Goal: Task Accomplishment & Management: Manage account settings

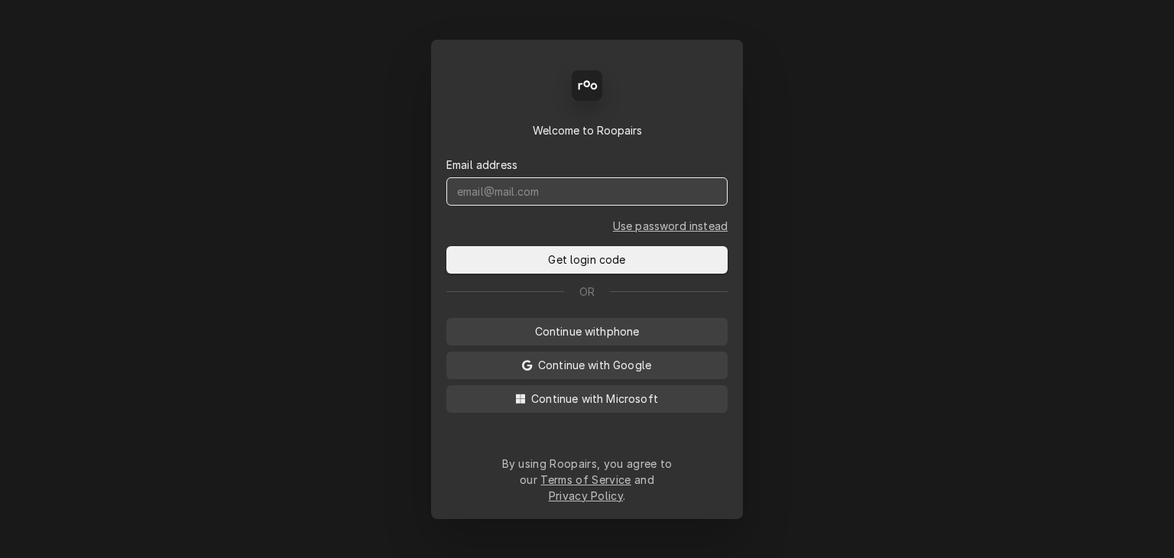
click at [485, 206] on input "Dynamic Content Wrapper" at bounding box center [587, 191] width 281 height 28
type input "service@cornerstoneequipmentrepair.com"
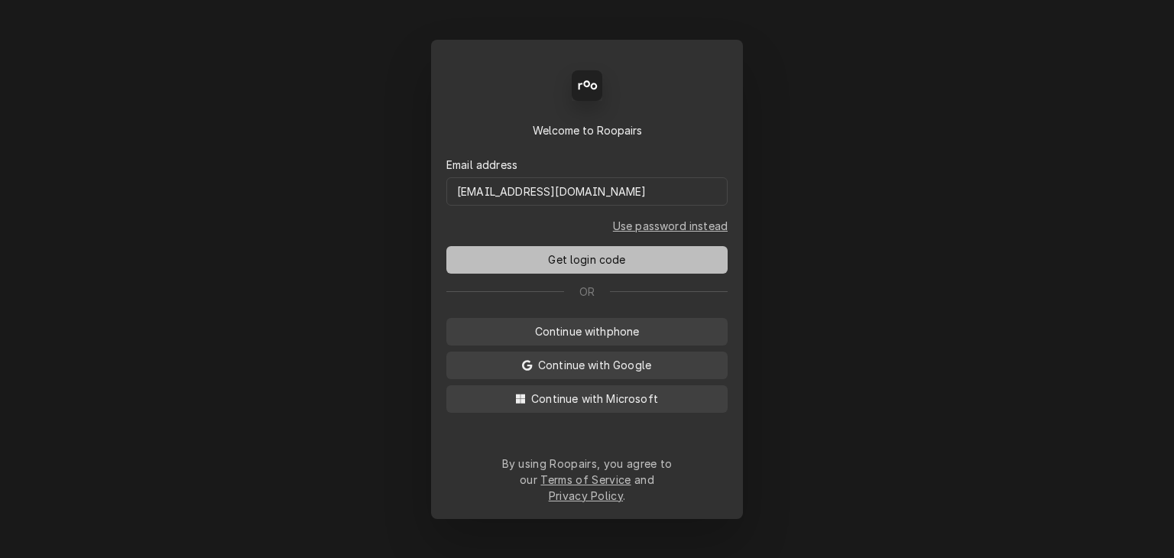
click at [599, 265] on span "Get login code" at bounding box center [586, 260] width 83 height 16
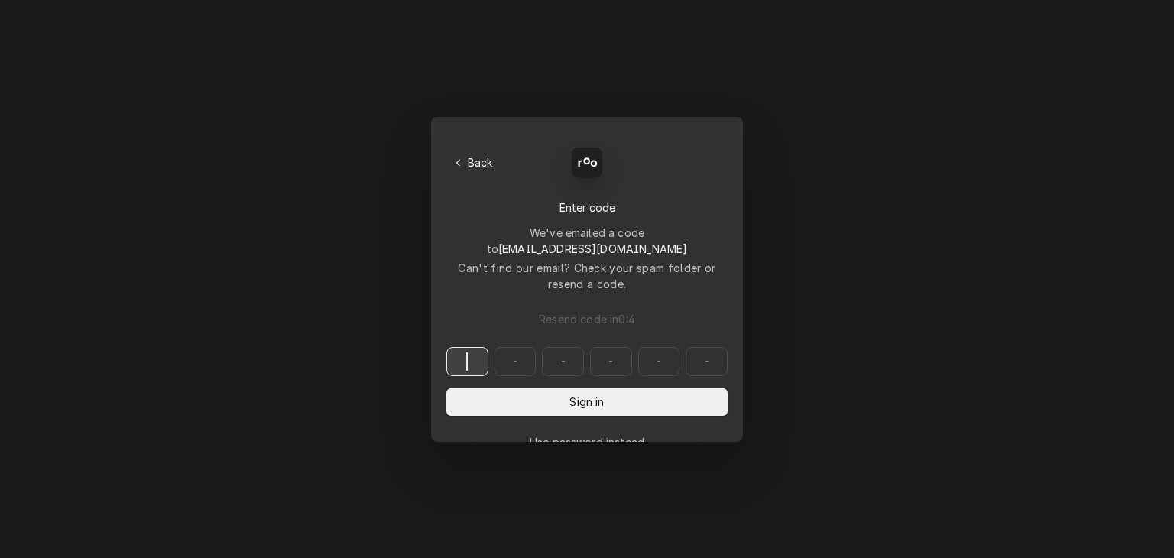
paste input "576135"
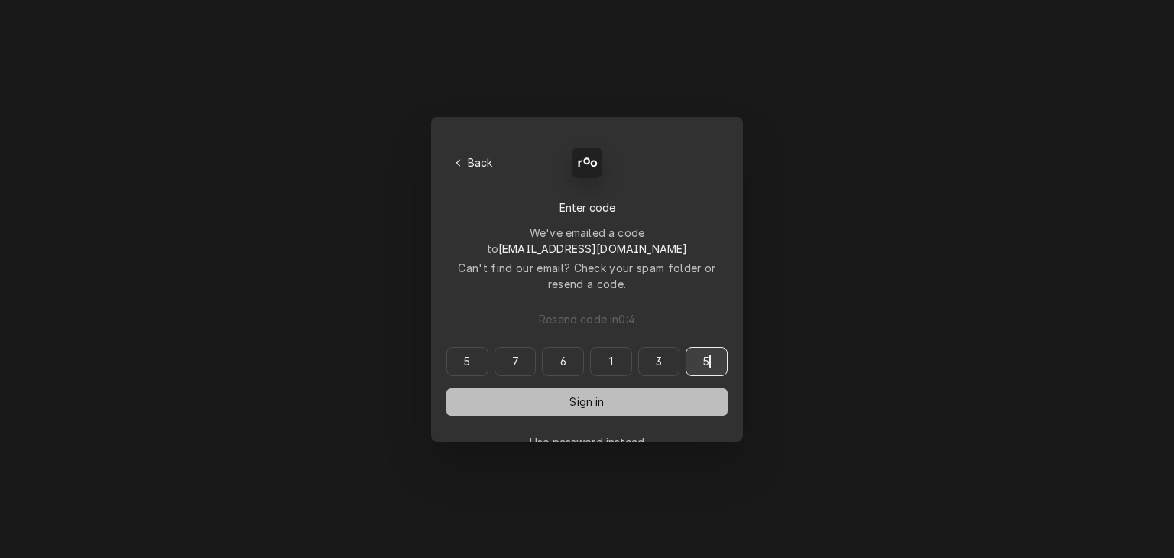
type input "576135"
click at [529, 388] on button "Sign in" at bounding box center [587, 402] width 281 height 28
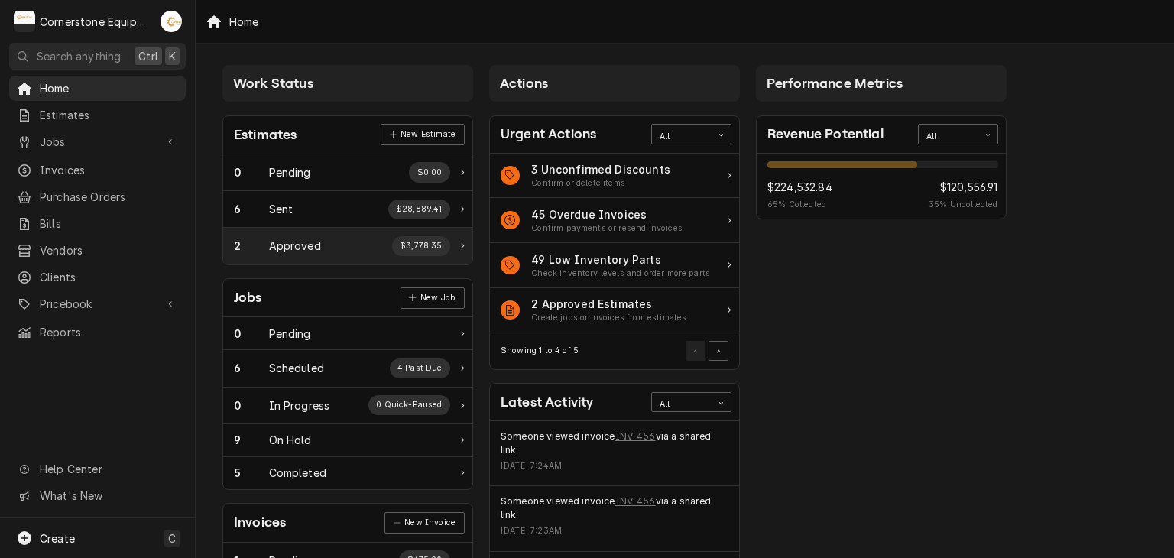
click at [297, 242] on div "Approved" at bounding box center [295, 246] width 52 height 16
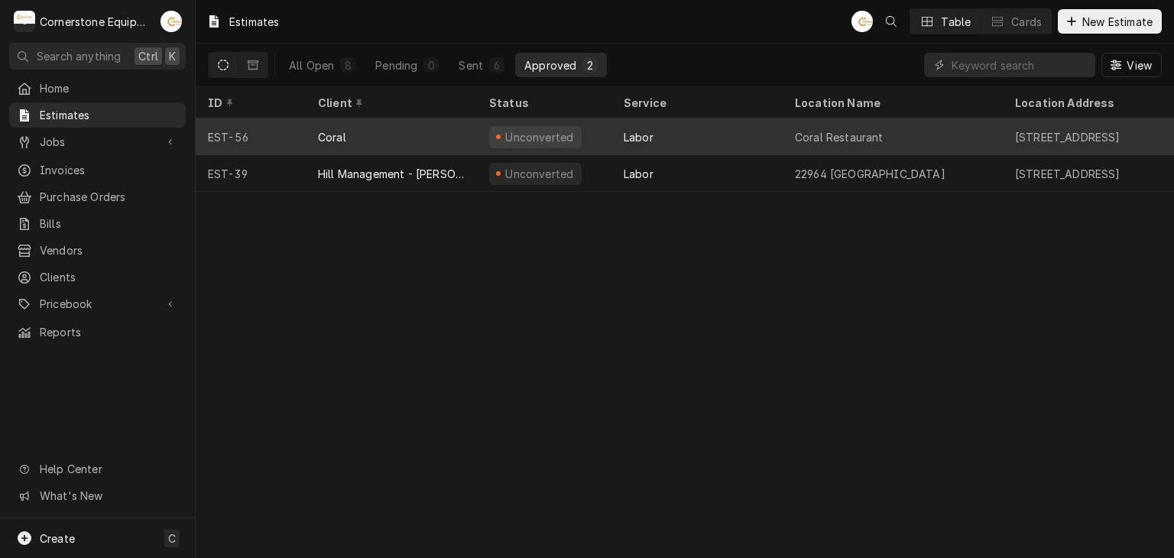
click at [352, 130] on div "Coral" at bounding box center [391, 137] width 171 height 37
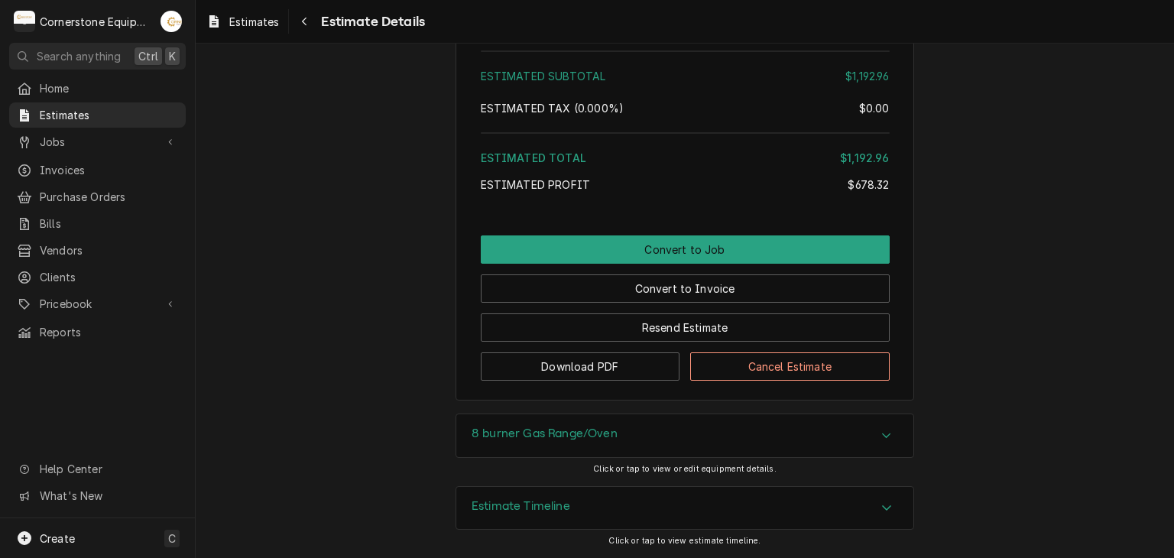
scroll to position [3565, 0]
click at [816, 375] on button "Cancel Estimate" at bounding box center [790, 366] width 200 height 28
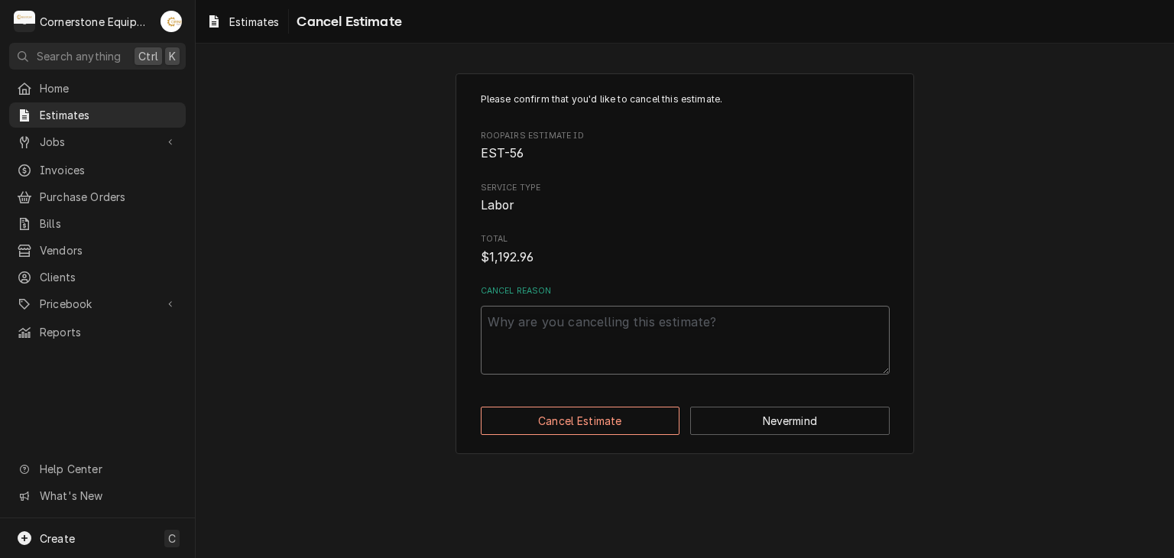
click at [756, 377] on div "Please confirm that you'd like to cancel this estimate. Roopairs Estimate ID ES…" at bounding box center [685, 264] width 459 height 382
type textarea "x"
type textarea "j"
type textarea "x"
type textarea "jo"
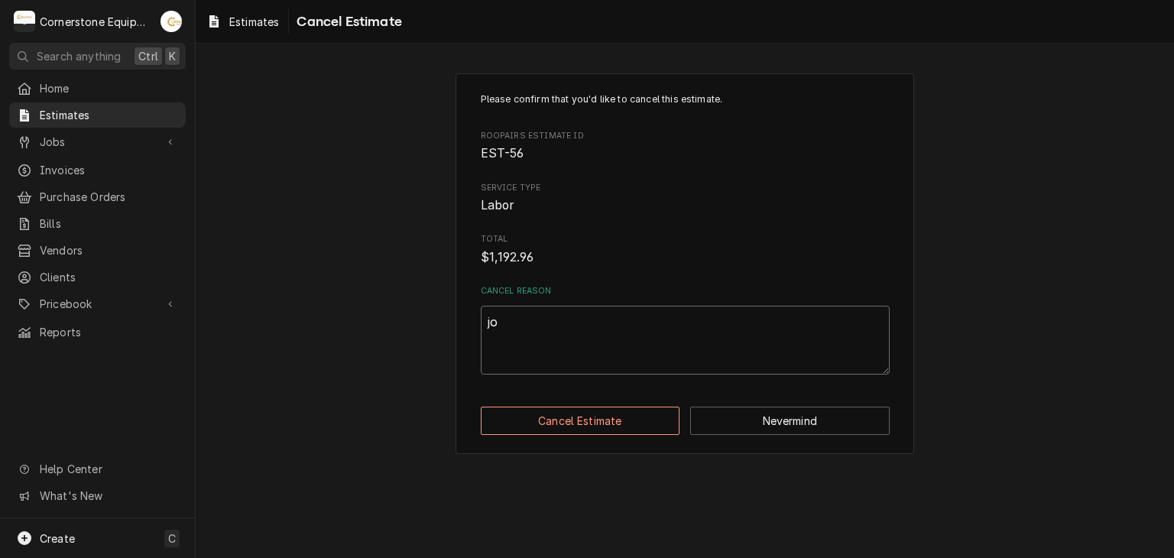
type textarea "x"
type textarea "job"
type textarea "x"
type textarea "job"
type textarea "x"
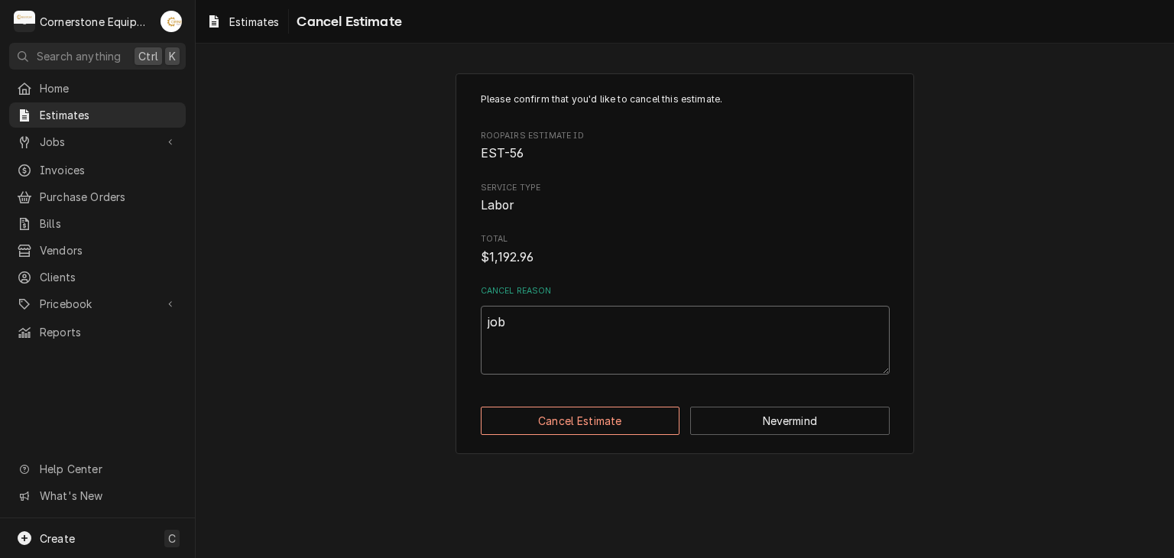
type textarea "job c"
type textarea "x"
type textarea "job co"
type textarea "x"
type textarea "job com"
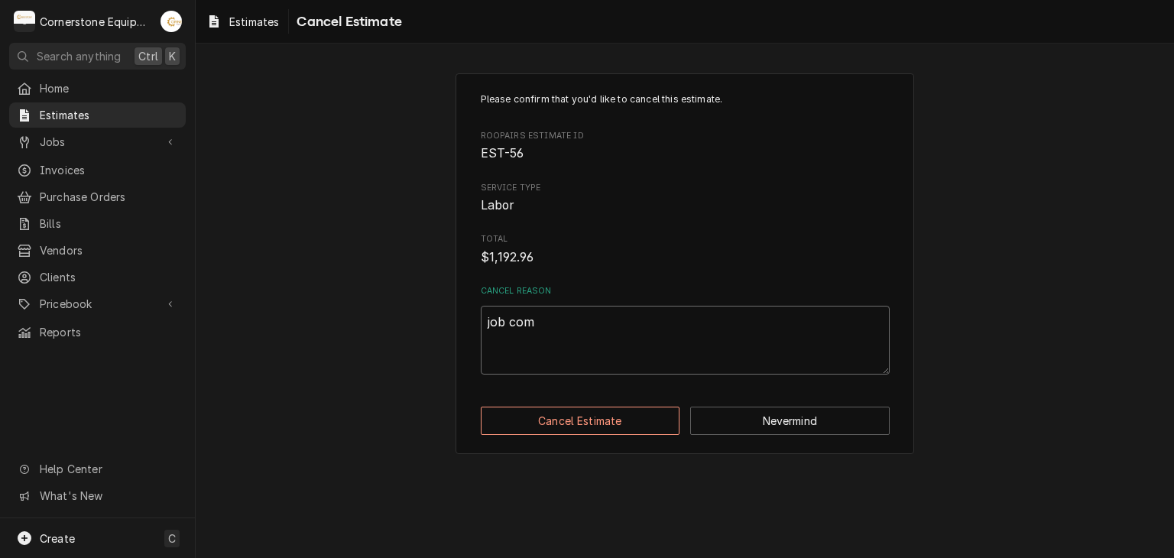
type textarea "x"
type textarea "job comp"
type textarea "x"
type textarea "job compl"
type textarea "x"
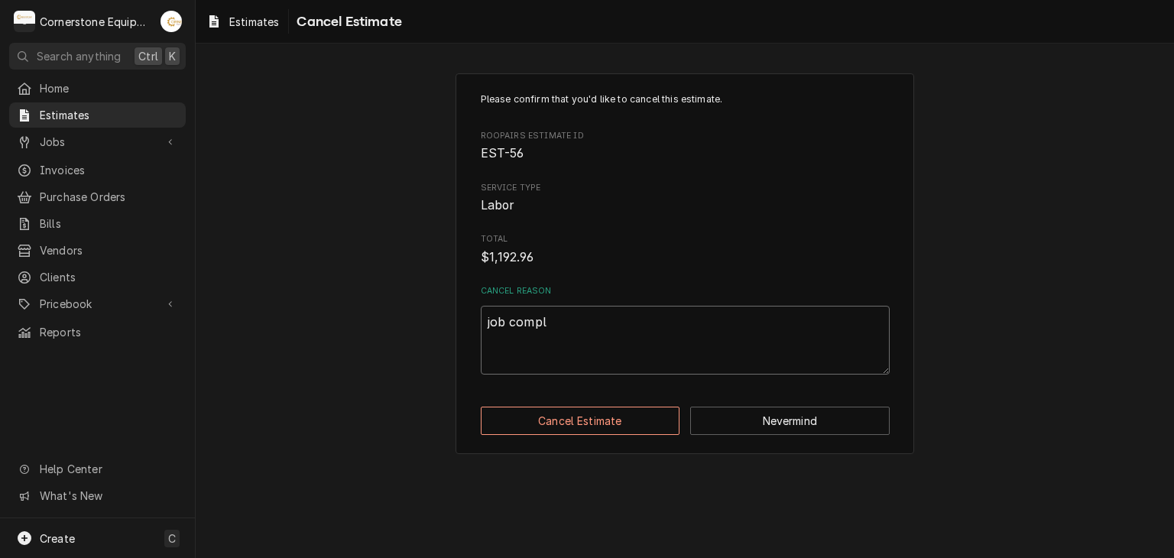
type textarea "job comple"
type textarea "x"
type textarea "job complet"
type textarea "x"
type textarea "job complete"
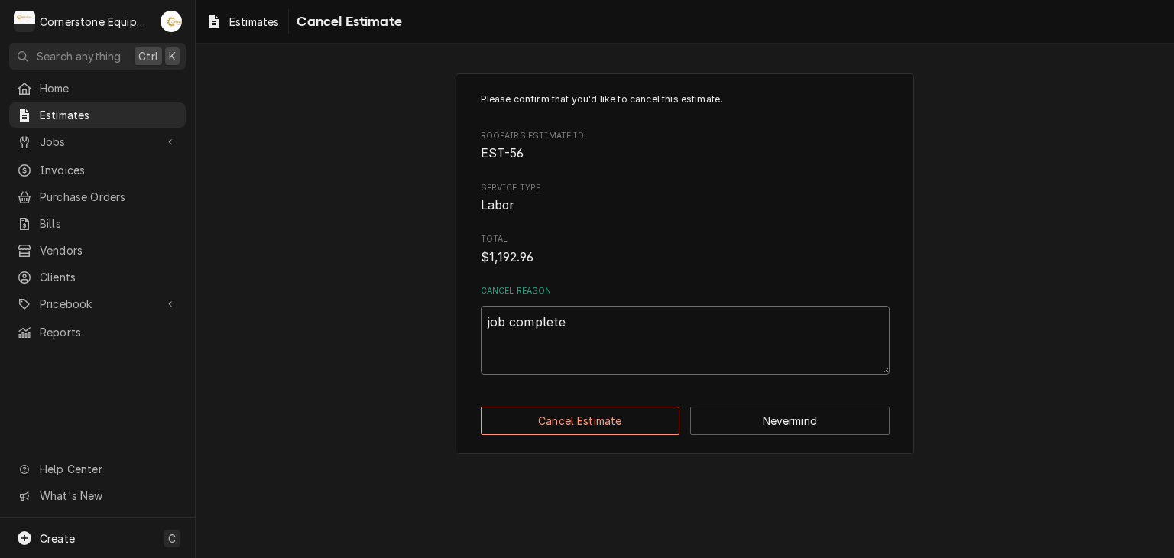
type textarea "x"
type textarea "job completed"
click at [639, 423] on button "Cancel Estimate" at bounding box center [581, 421] width 200 height 28
type textarea "x"
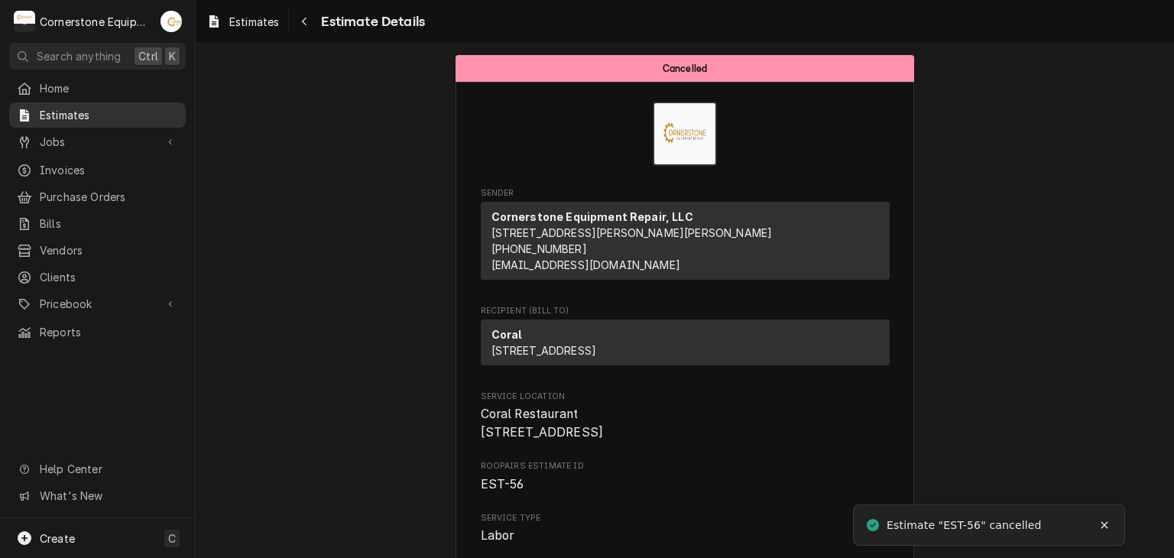
click at [108, 109] on span "Estimates" at bounding box center [109, 115] width 138 height 16
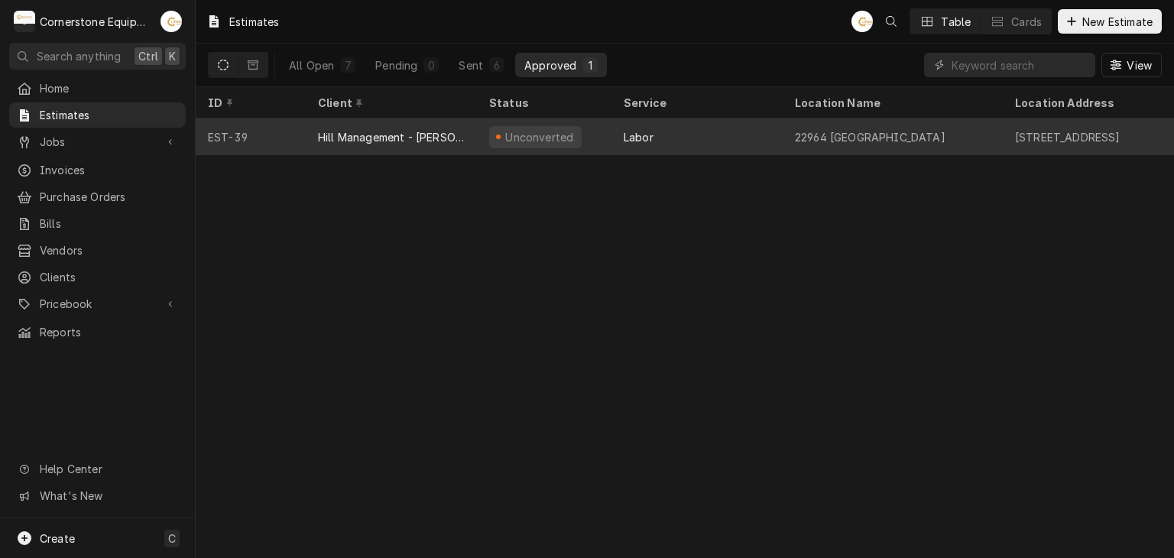
click at [460, 141] on div "Hill Management - [PERSON_NAME]" at bounding box center [391, 137] width 147 height 16
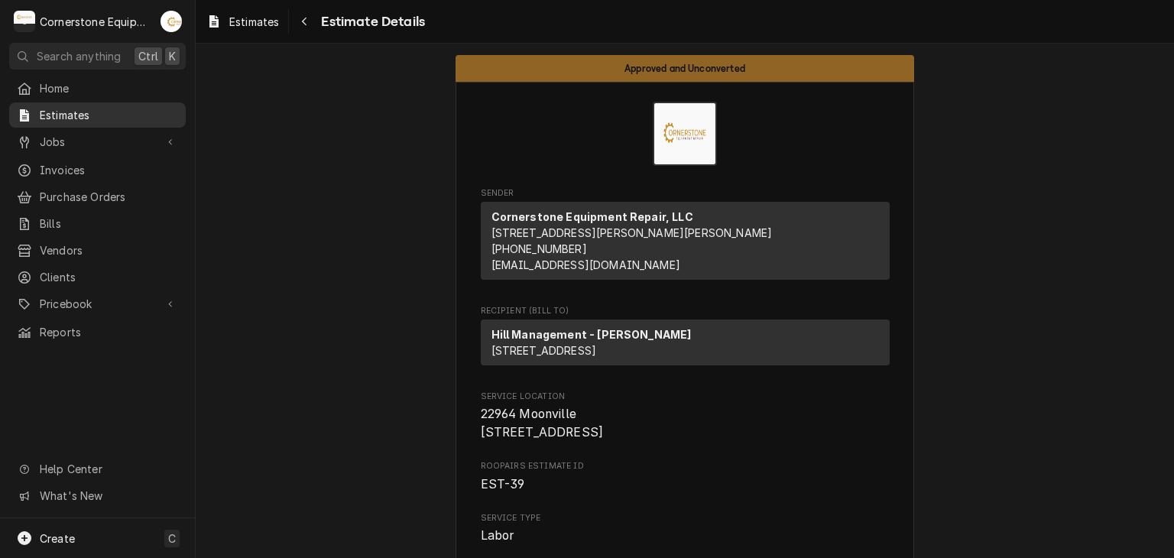
click at [128, 113] on span "Estimates" at bounding box center [109, 115] width 138 height 16
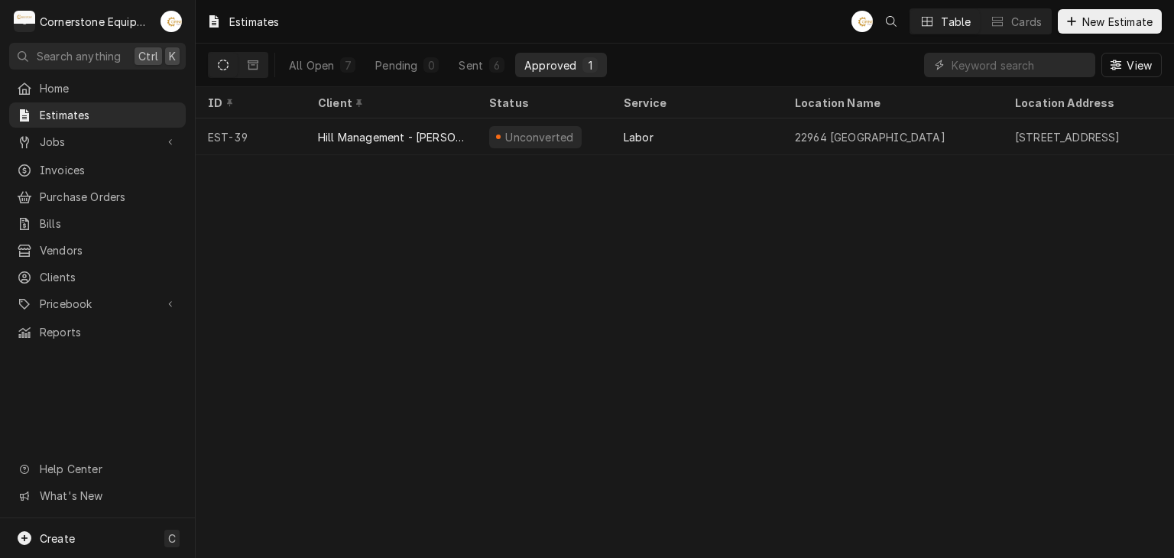
click at [423, 50] on div "All Open 7 Pending 0 Sent 6 Approved 1" at bounding box center [443, 65] width 327 height 43
click at [489, 59] on button "Sent 6" at bounding box center [482, 65] width 64 height 24
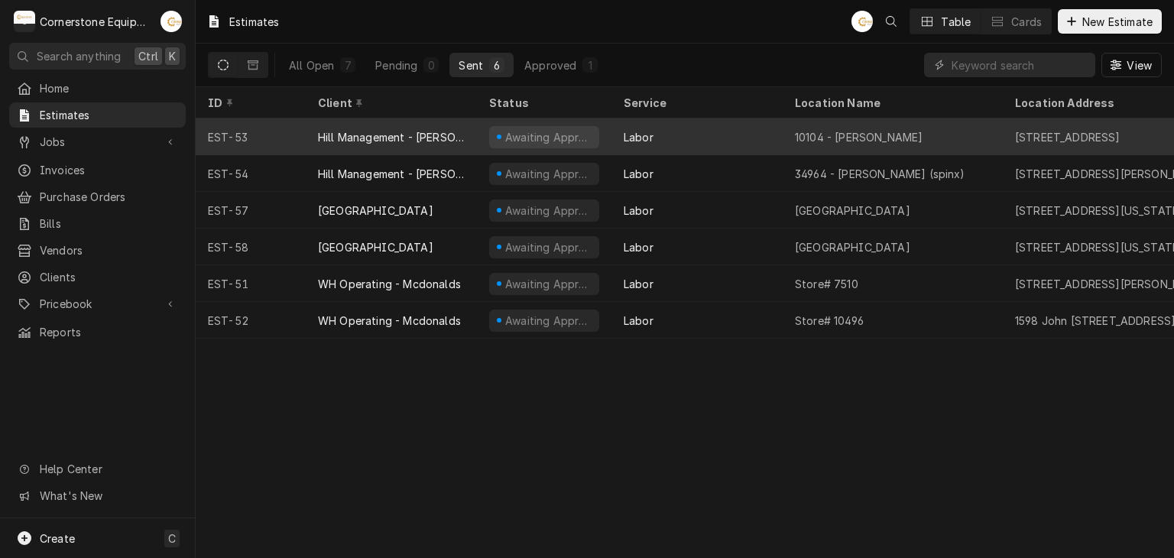
click at [663, 145] on div "Labor" at bounding box center [697, 137] width 171 height 37
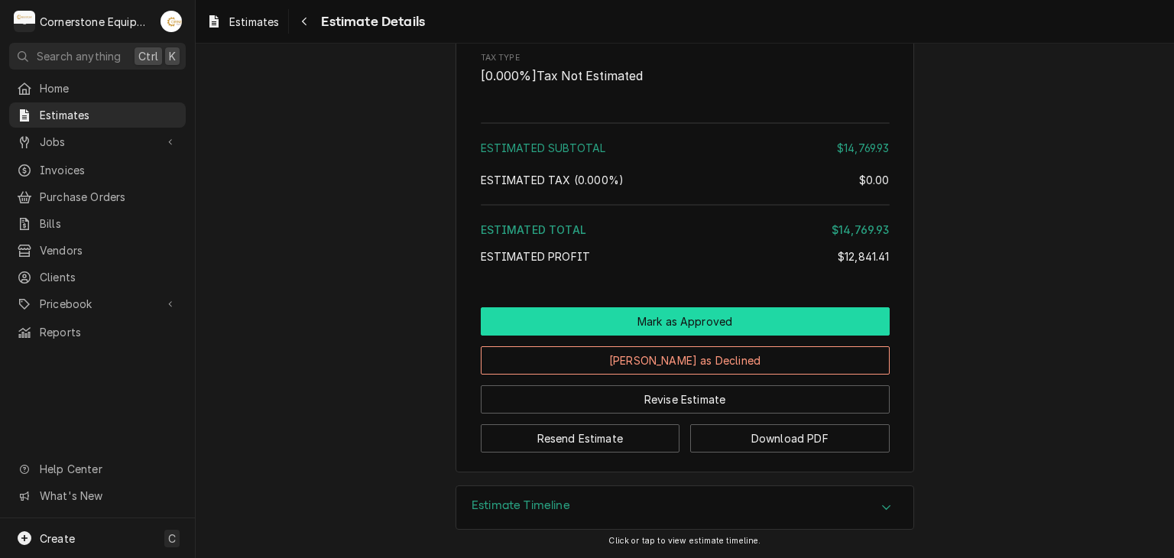
scroll to position [1960, 0]
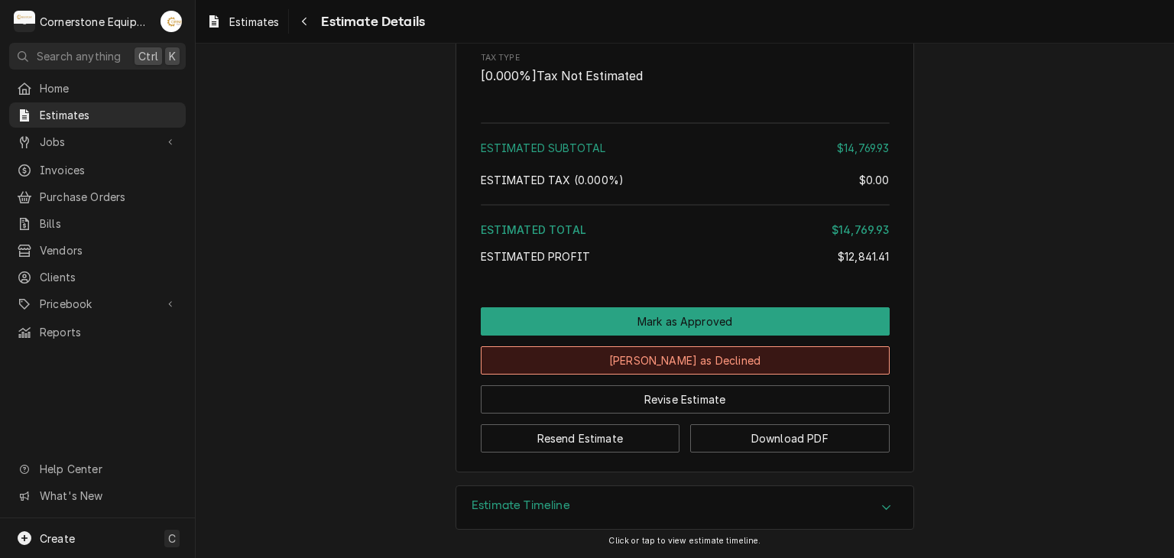
click at [619, 371] on button "[PERSON_NAME] as Declined" at bounding box center [685, 360] width 409 height 28
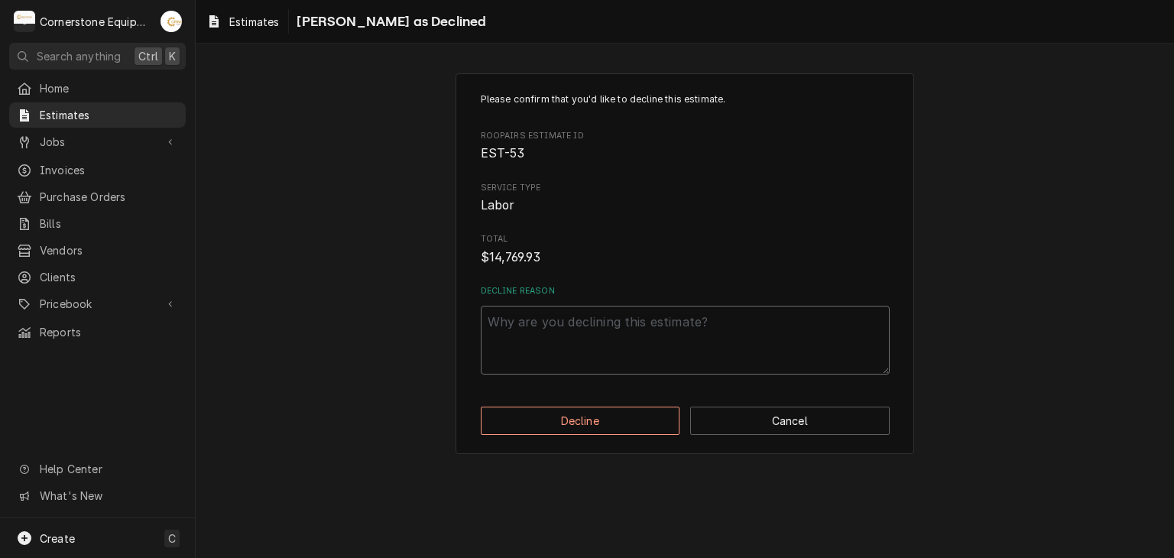
click at [609, 317] on textarea "Decline Reason" at bounding box center [685, 340] width 409 height 69
type textarea "x"
type textarea "C"
type textarea "x"
type textarea "Cu"
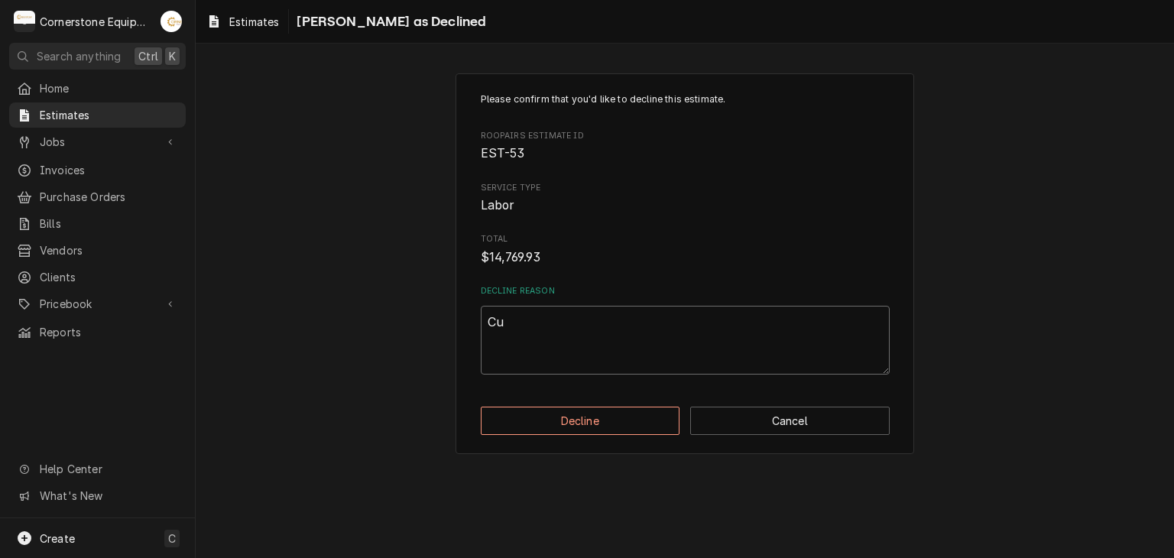
type textarea "x"
type textarea "Cus"
type textarea "x"
type textarea "Cust"
type textarea "x"
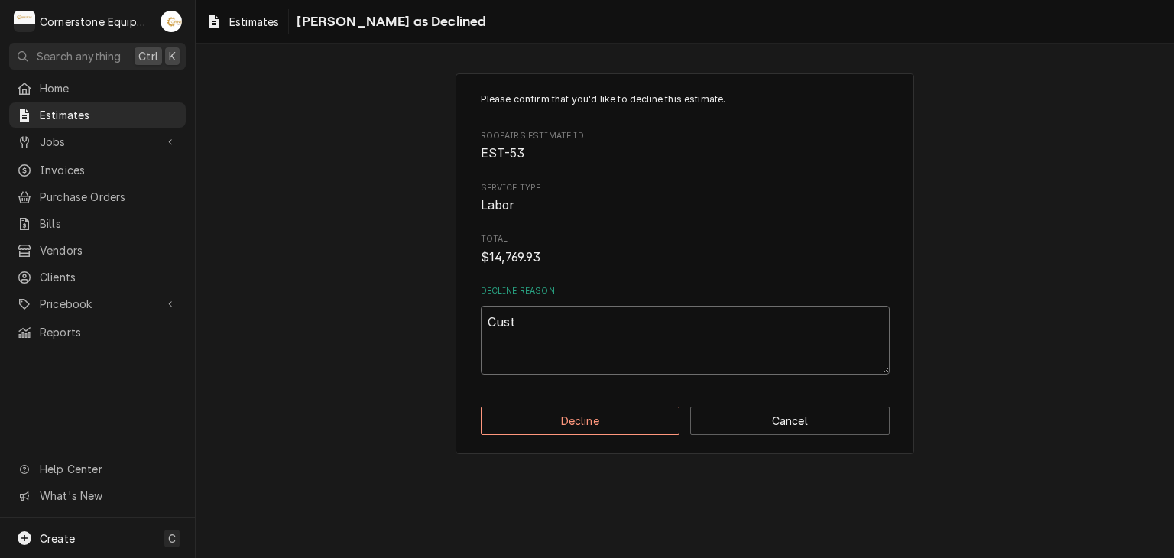
type textarea "Custo"
type textarea "x"
type textarea "Custom"
type textarea "x"
type textarea "Custome"
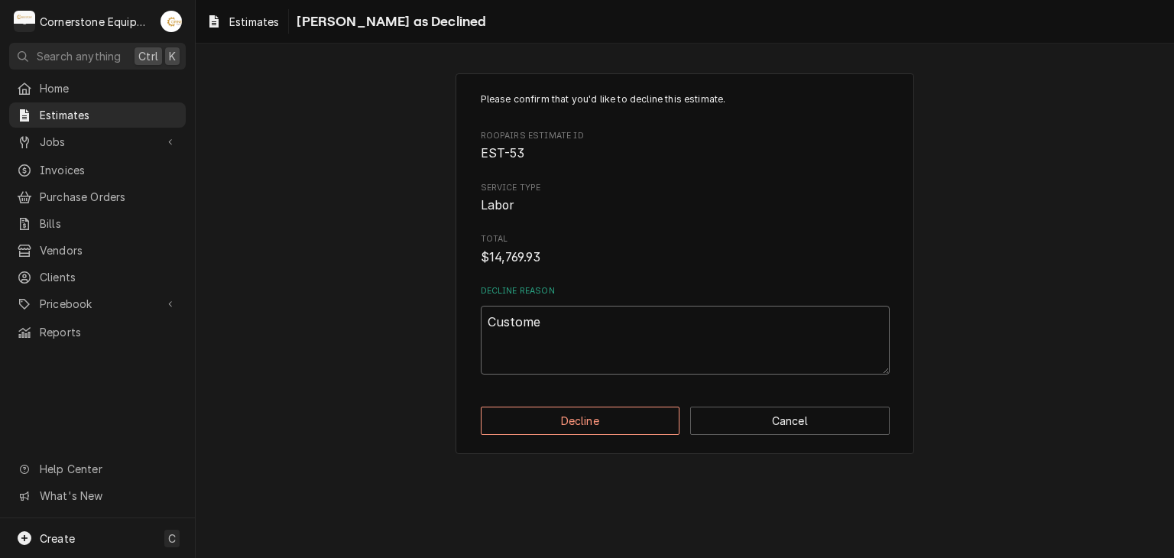
type textarea "x"
type textarea "Customer"
type textarea "x"
type textarea "Customer"
type textarea "x"
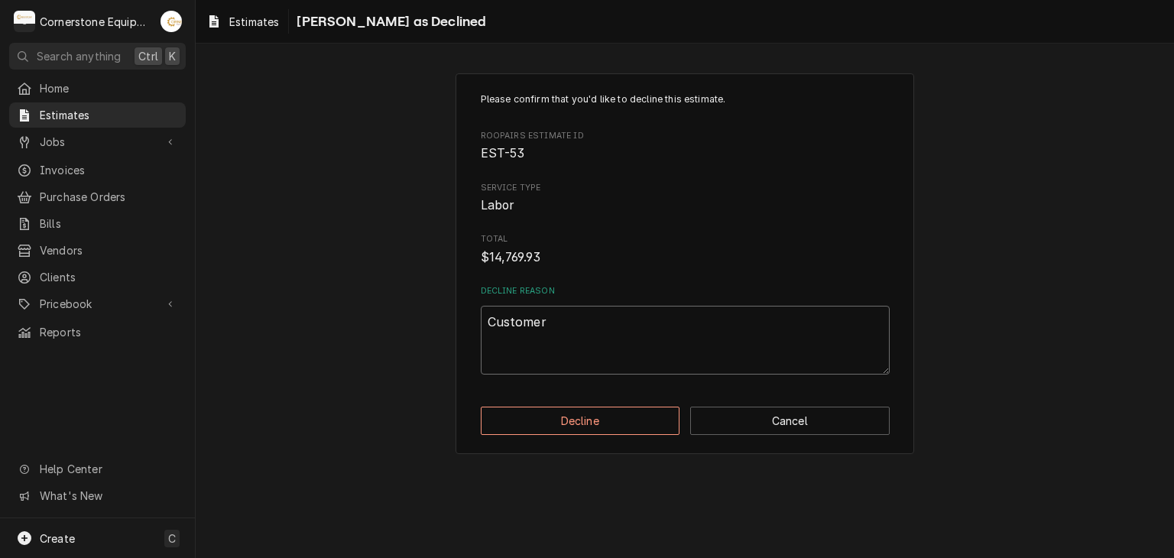
type textarea "Customer R"
type textarea "x"
type textarea "Customer"
type textarea "x"
type textarea "Customer r"
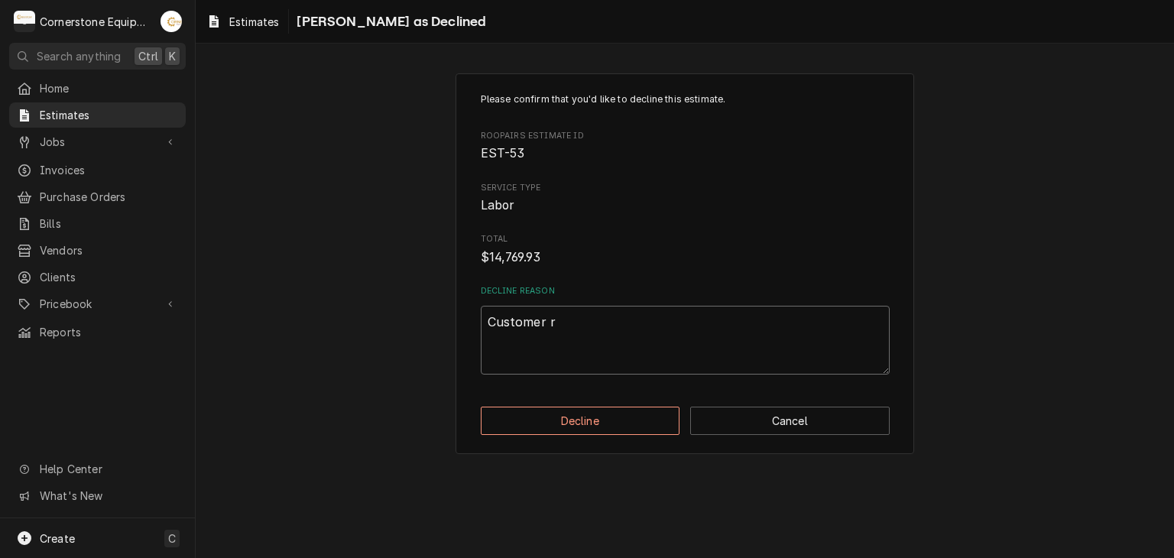
type textarea "x"
type textarea "Customer re"
type textarea "x"
type textarea "Customer rep"
type textarea "x"
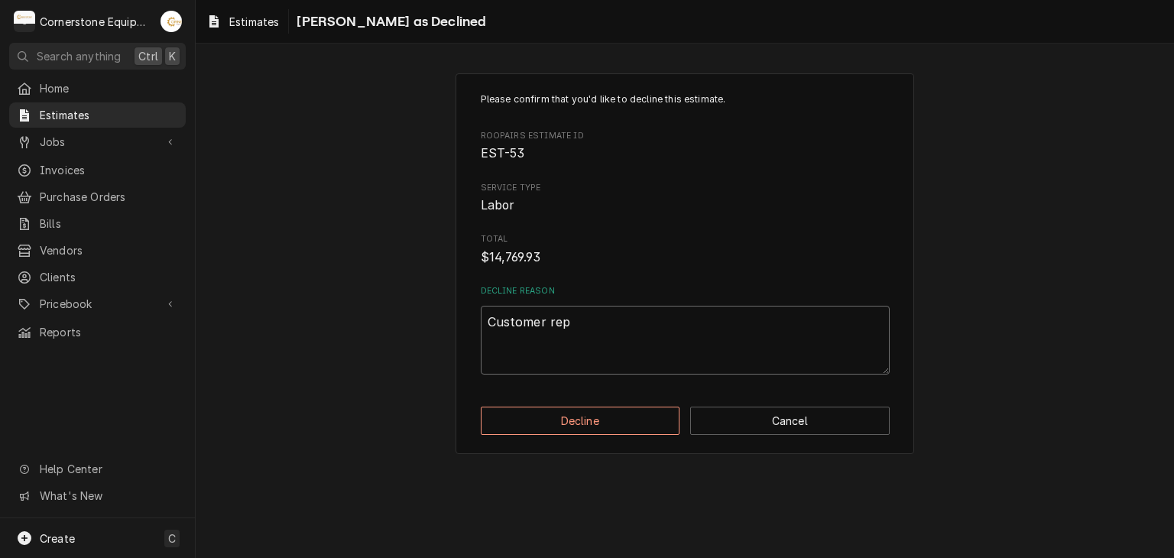
type textarea "Customer repl"
type textarea "x"
type textarea "Customer repla"
type textarea "x"
type textarea "Customer replac"
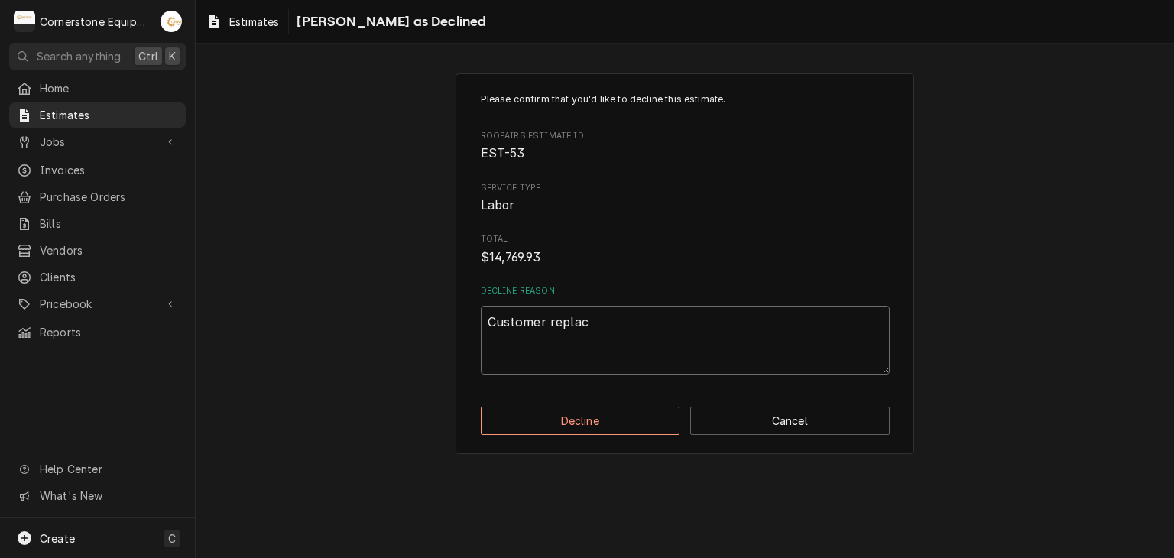
type textarea "x"
type textarea "Customer replaci"
type textarea "x"
type textarea "Customer replacin"
type textarea "x"
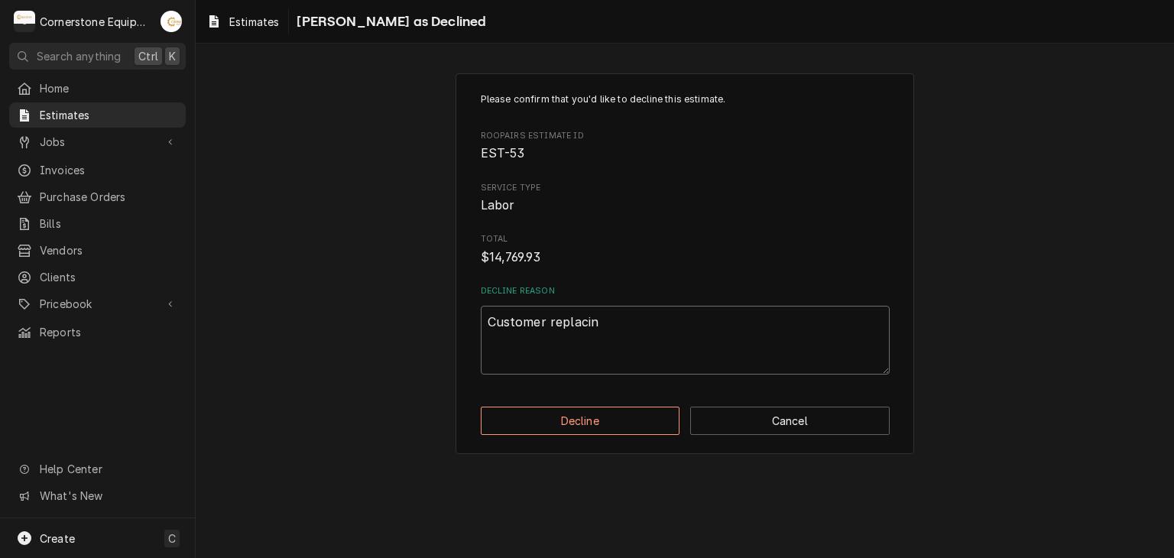
type textarea "Customer replacing"
type textarea "x"
type textarea "Customer replacing"
type textarea "x"
type textarea "Customer replacing r"
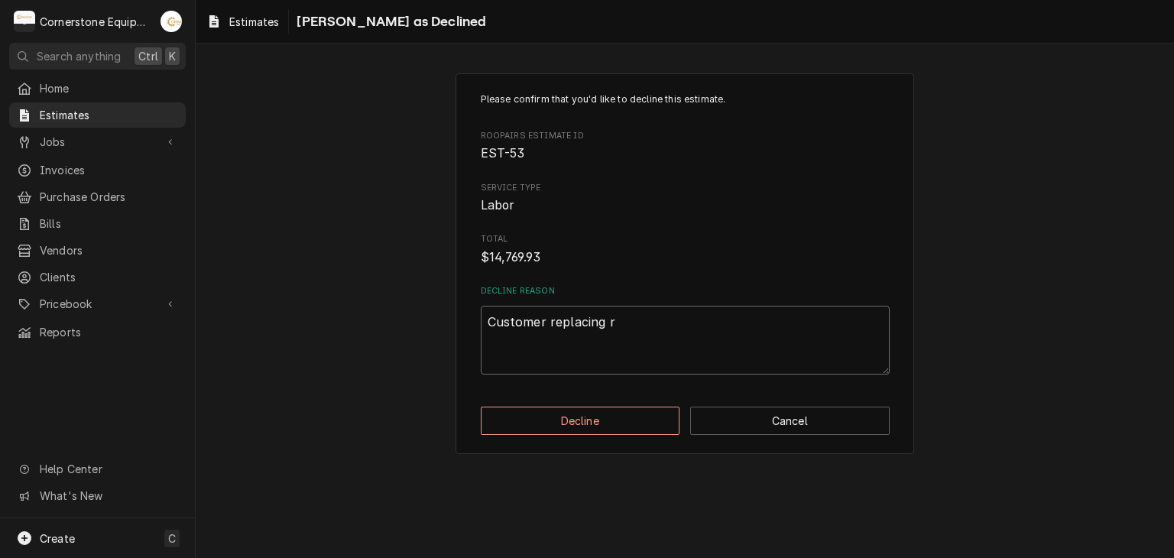
type textarea "x"
type textarea "Customer replacing"
type textarea "x"
type textarea "Customer replacing f"
type textarea "x"
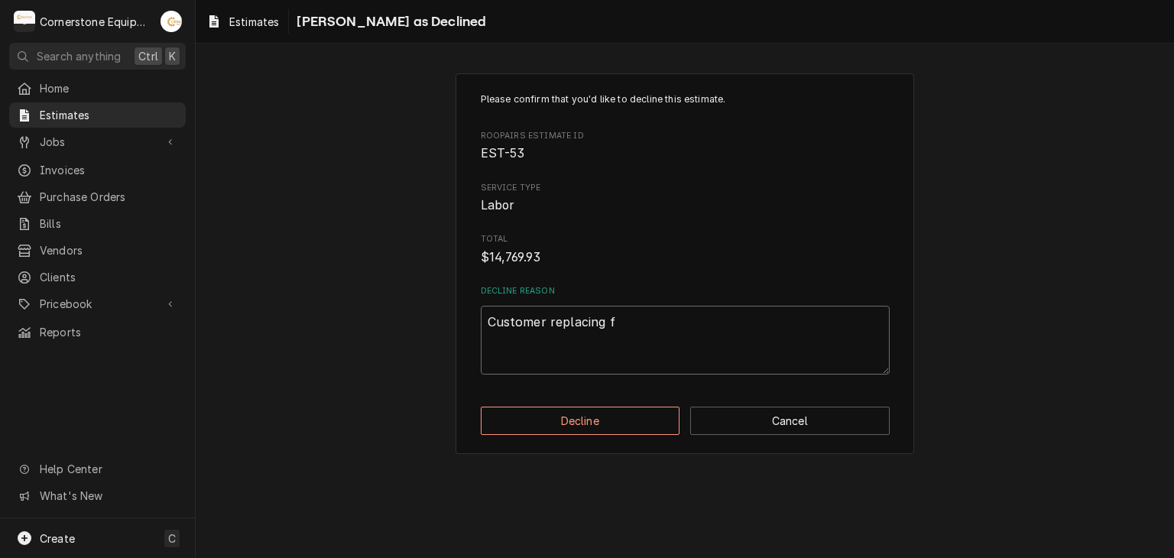
type textarea "Customer replacing fr"
type textarea "x"
type textarea "Customer replacing fry"
type textarea "x"
type textarea "Customer replacing frye"
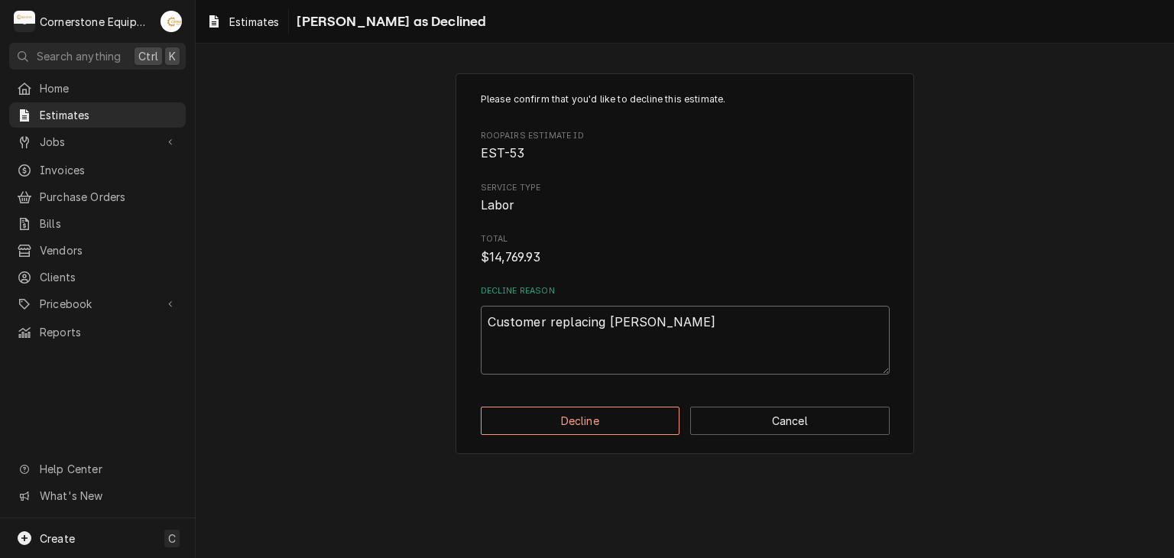
type textarea "x"
type textarea "Customer replacing fryer"
click at [559, 437] on div "Please confirm that you'd like to decline this estimate. Roopairs Estimate ID E…" at bounding box center [685, 264] width 459 height 382
click at [567, 416] on button "Decline" at bounding box center [581, 421] width 200 height 28
type textarea "x"
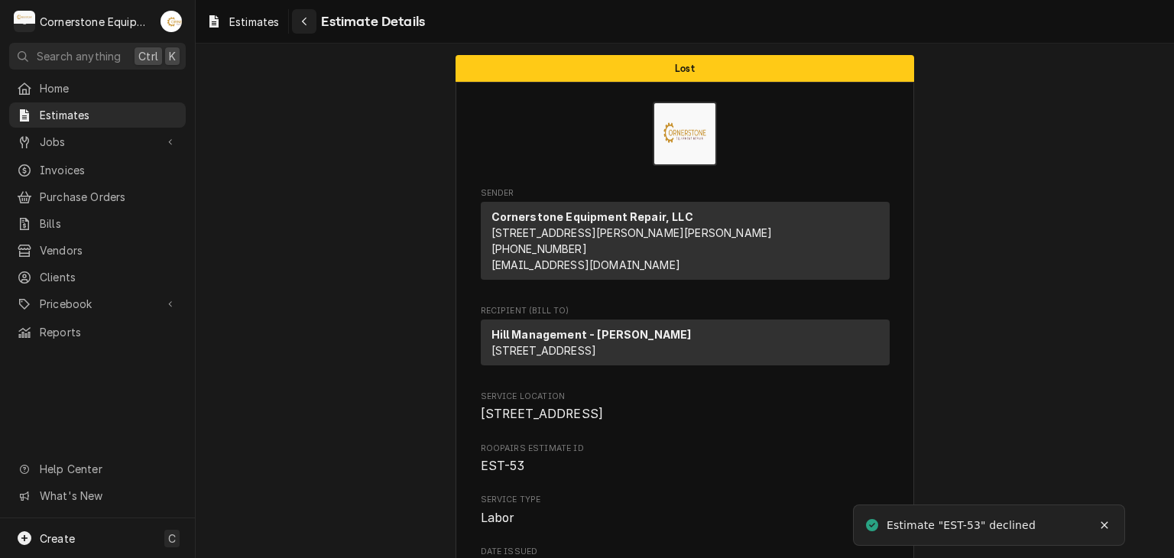
click at [300, 24] on div "Navigate back" at bounding box center [304, 21] width 15 height 15
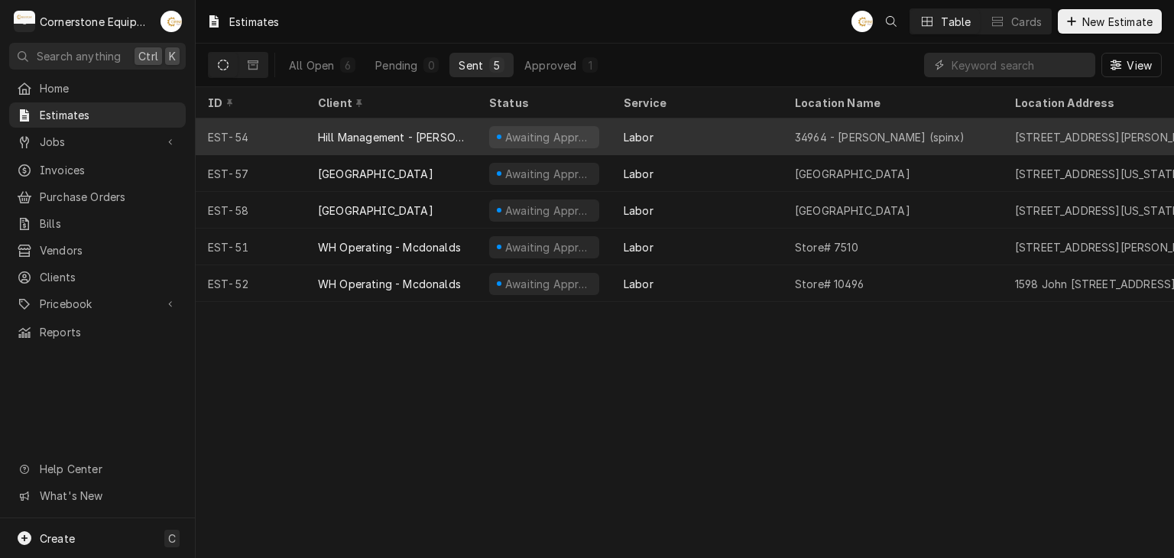
click at [517, 141] on div "Awaiting Approval" at bounding box center [544, 137] width 110 height 22
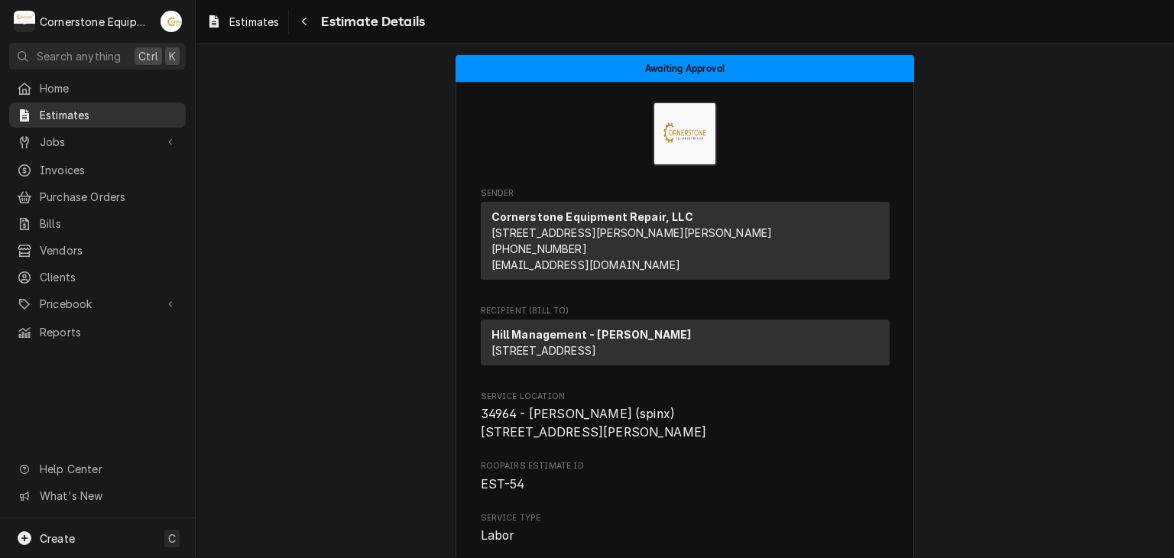
click at [156, 112] on span "Estimates" at bounding box center [109, 115] width 138 height 16
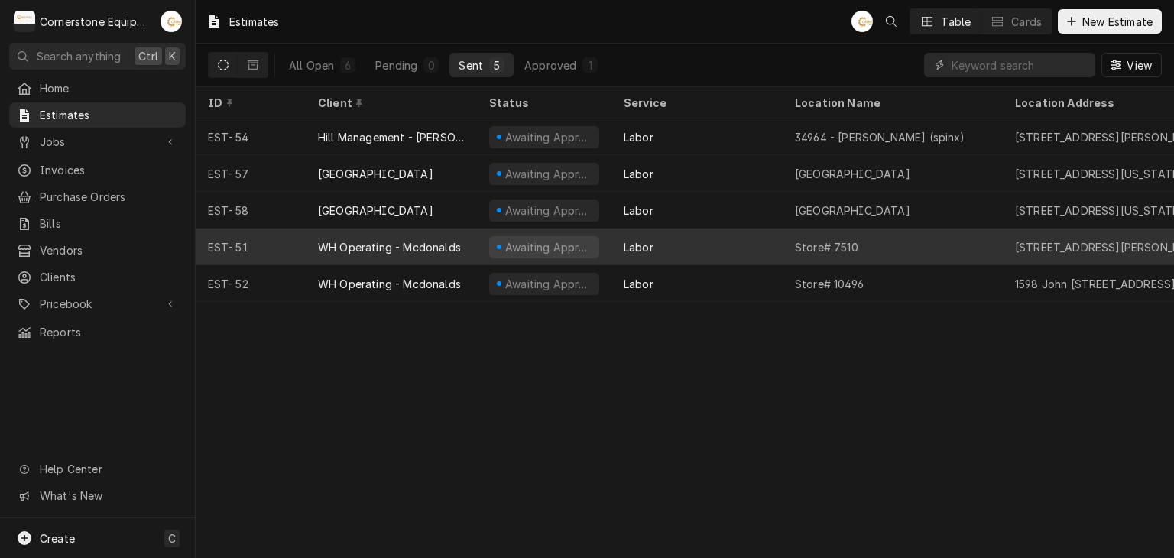
click at [495, 258] on div "Awaiting Approval" at bounding box center [544, 247] width 135 height 37
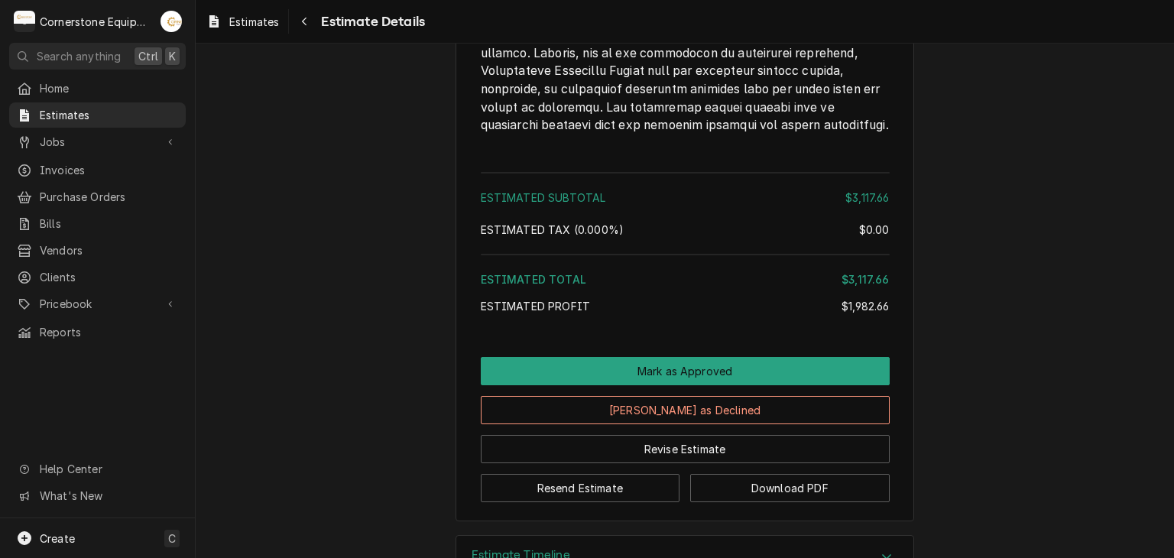
scroll to position [4159, 0]
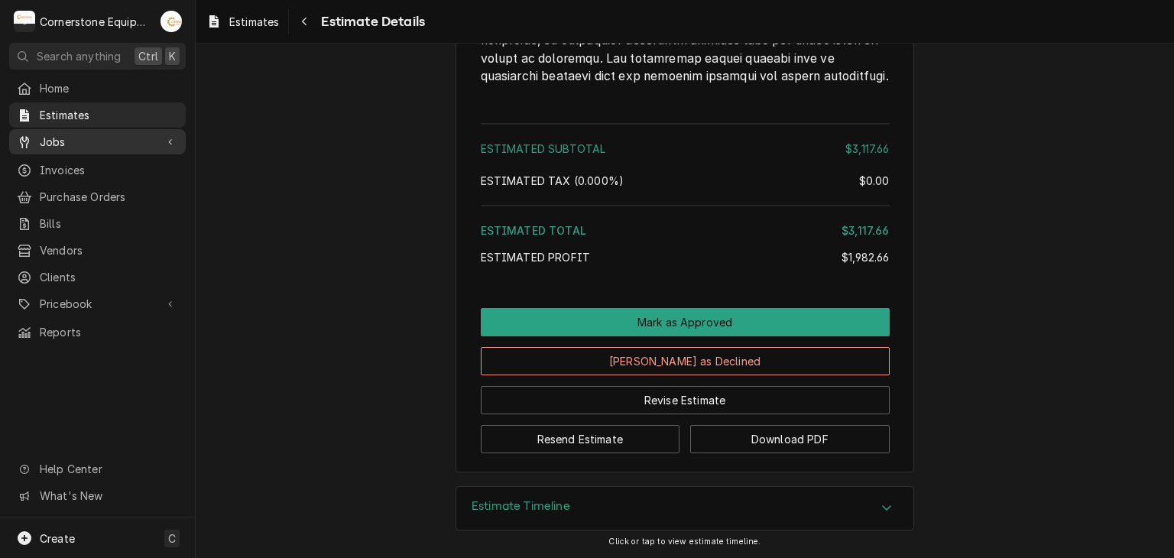
click at [100, 134] on span "Jobs" at bounding box center [97, 142] width 115 height 16
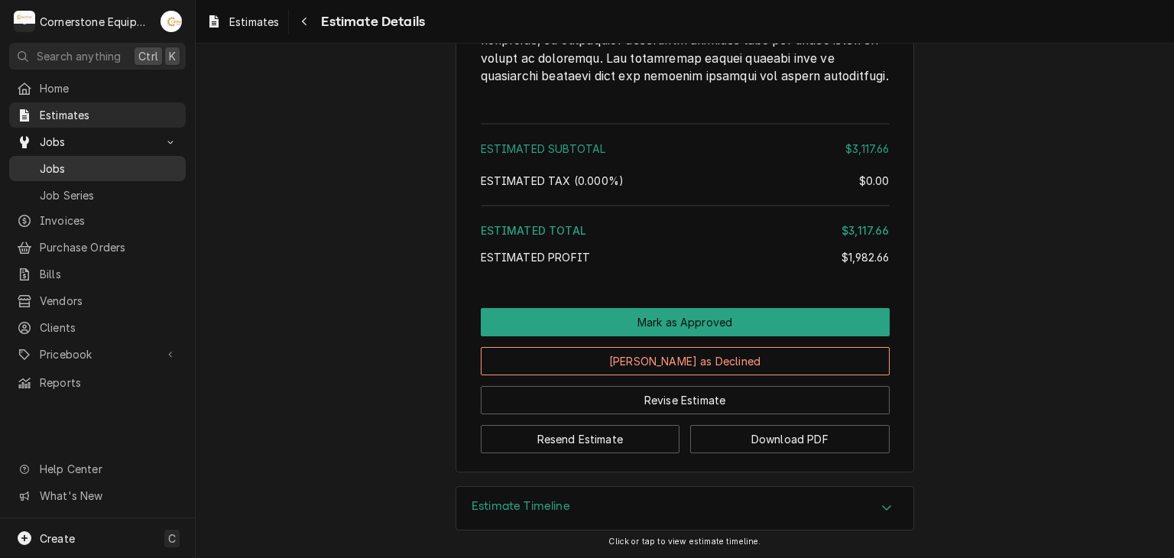
click at [95, 159] on div "Jobs" at bounding box center [97, 168] width 171 height 19
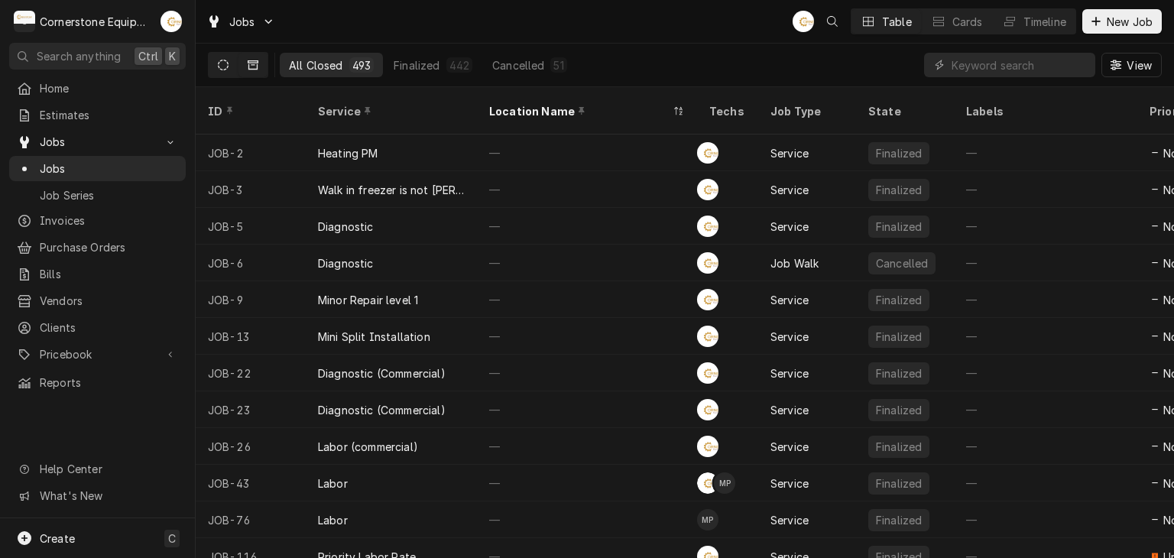
click at [217, 62] on button "Dynamic Content Wrapper" at bounding box center [223, 65] width 29 height 24
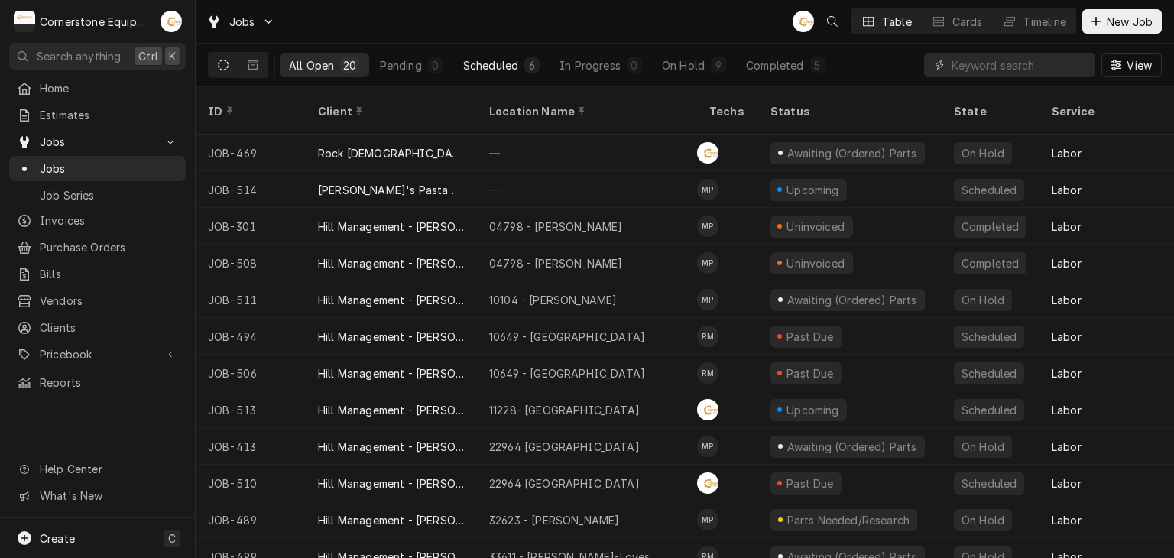
click at [529, 69] on div "6" at bounding box center [532, 65] width 9 height 16
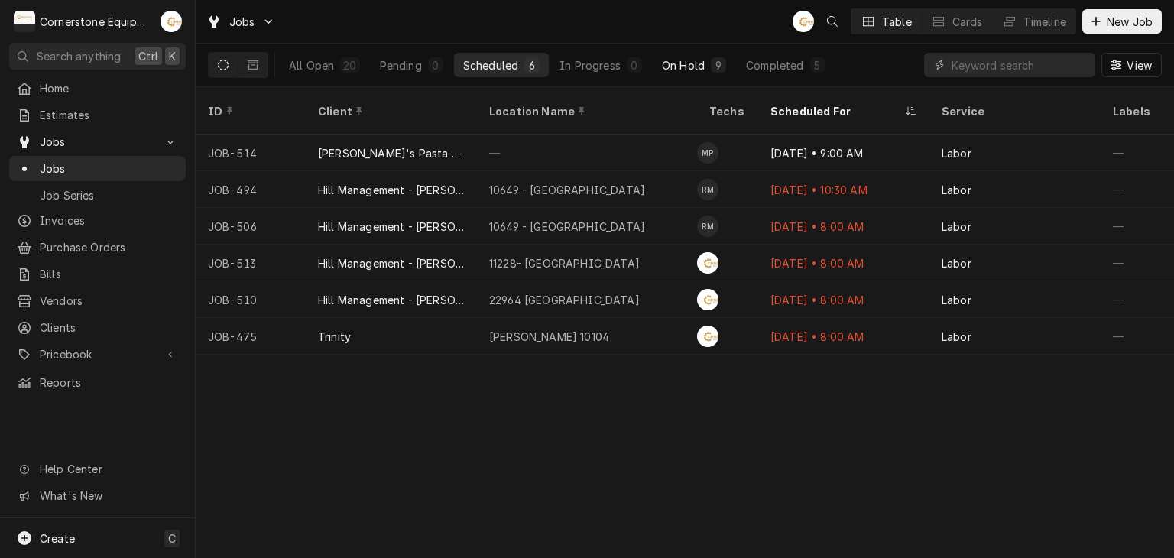
click at [716, 68] on div "9" at bounding box center [718, 65] width 9 height 16
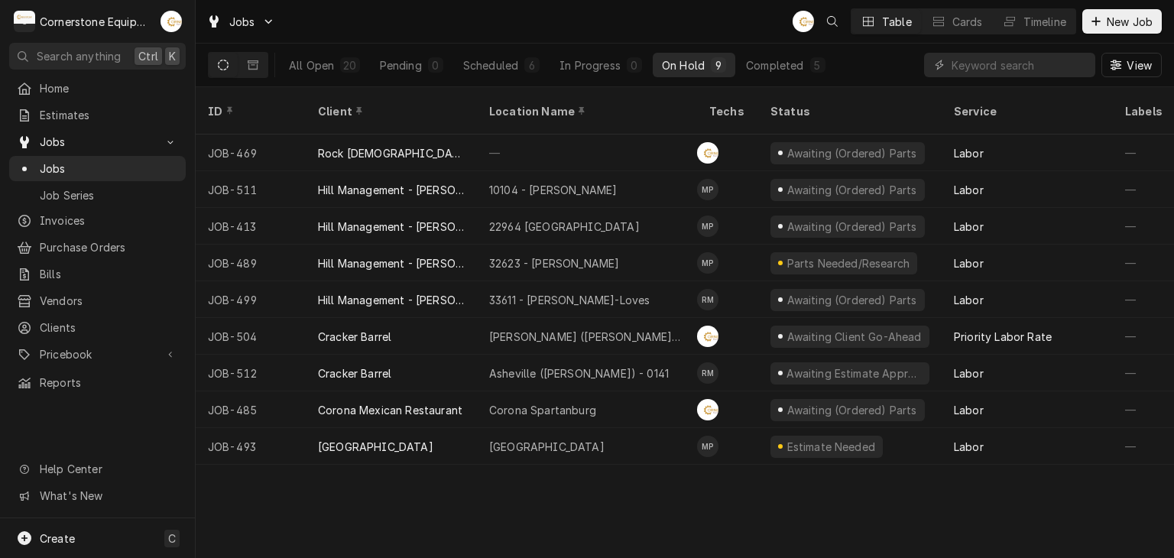
click at [554, 32] on div "Jobs AB Table Cards Timeline New Job" at bounding box center [685, 21] width 979 height 43
click at [265, 68] on button "Dynamic Content Wrapper" at bounding box center [253, 65] width 29 height 24
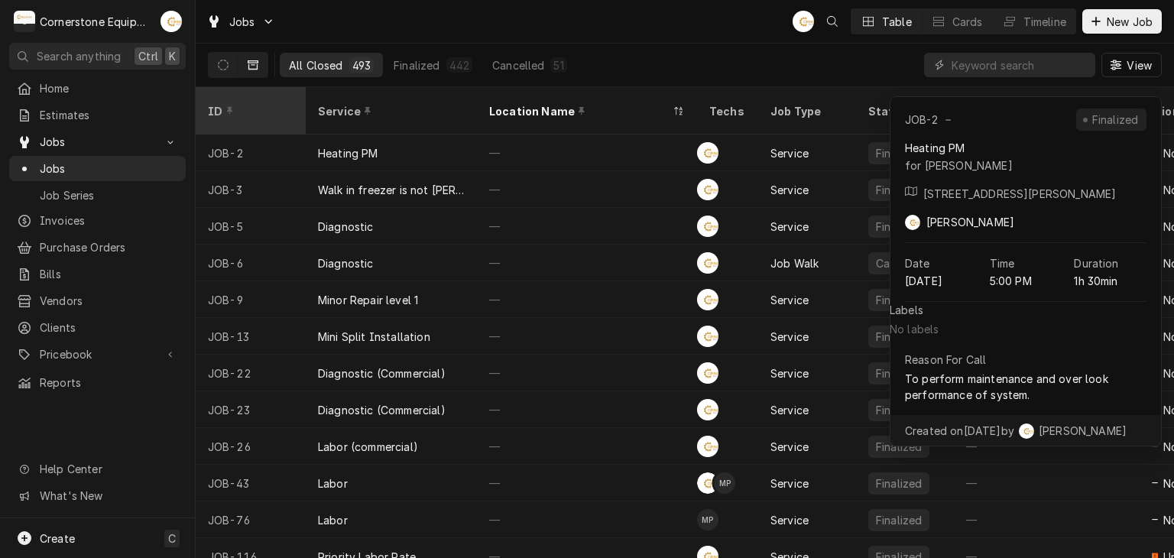
click at [268, 103] on div "ID" at bounding box center [249, 111] width 83 height 16
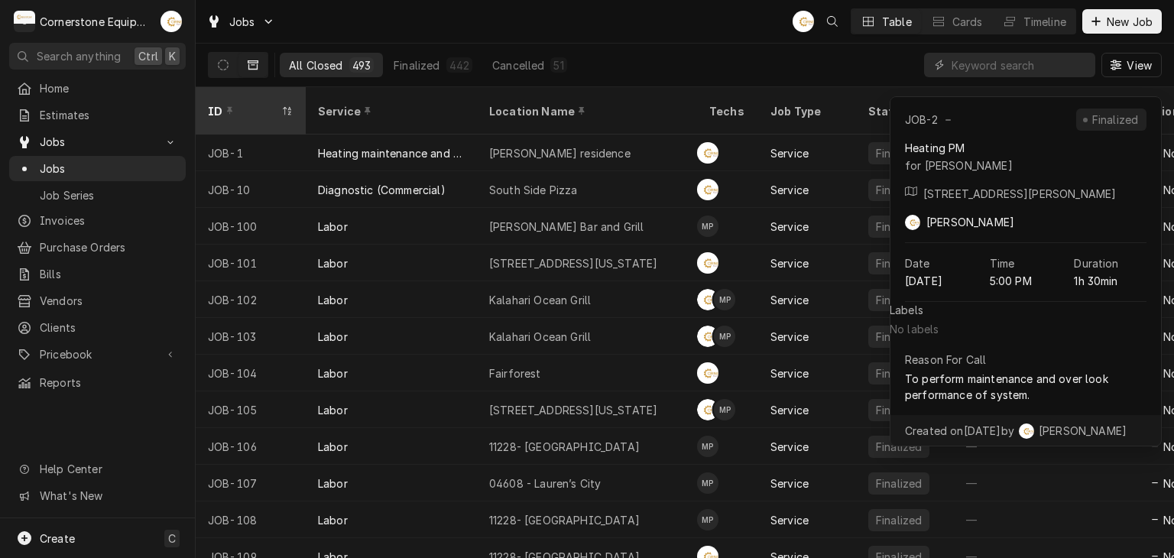
click at [270, 103] on div "ID" at bounding box center [243, 111] width 70 height 16
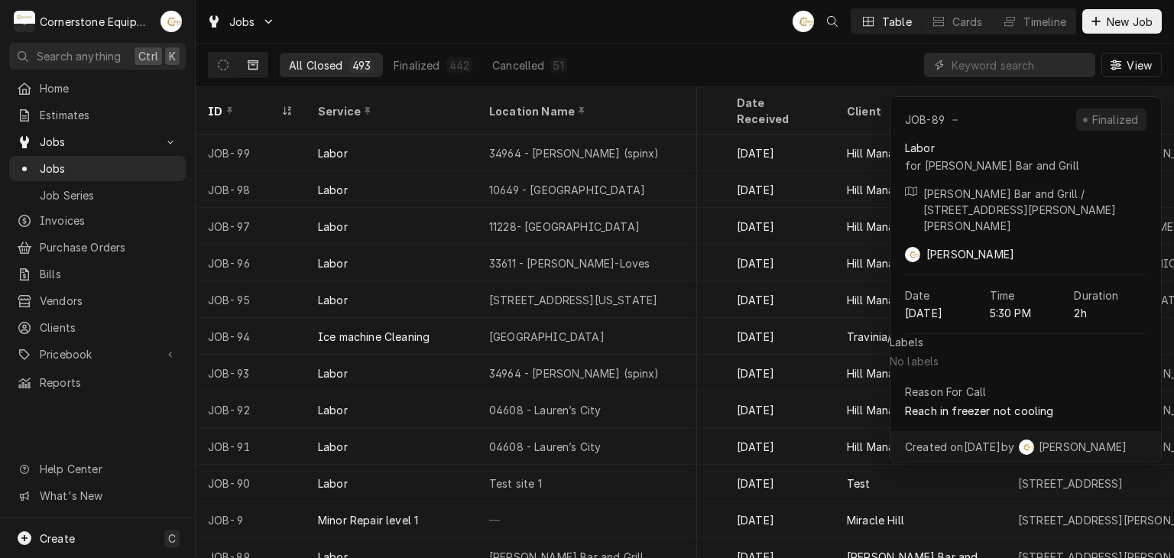
scroll to position [0, 777]
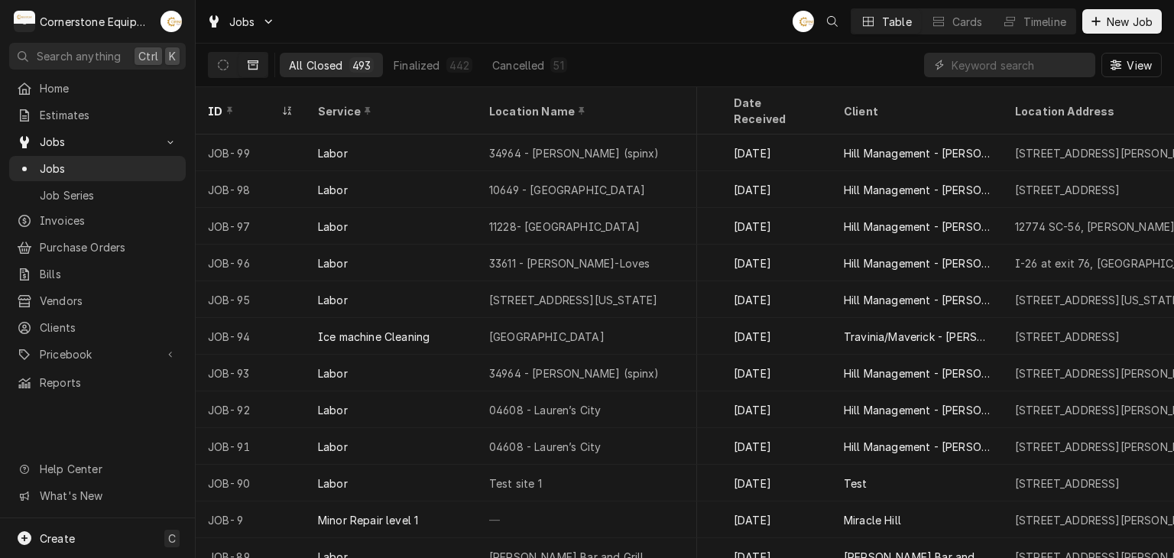
click at [767, 86] on div "All Closed 493 Finalized 442 Cancelled 51 View" at bounding box center [685, 66] width 979 height 44
click at [789, 112] on div "Date Received" at bounding box center [777, 110] width 104 height 41
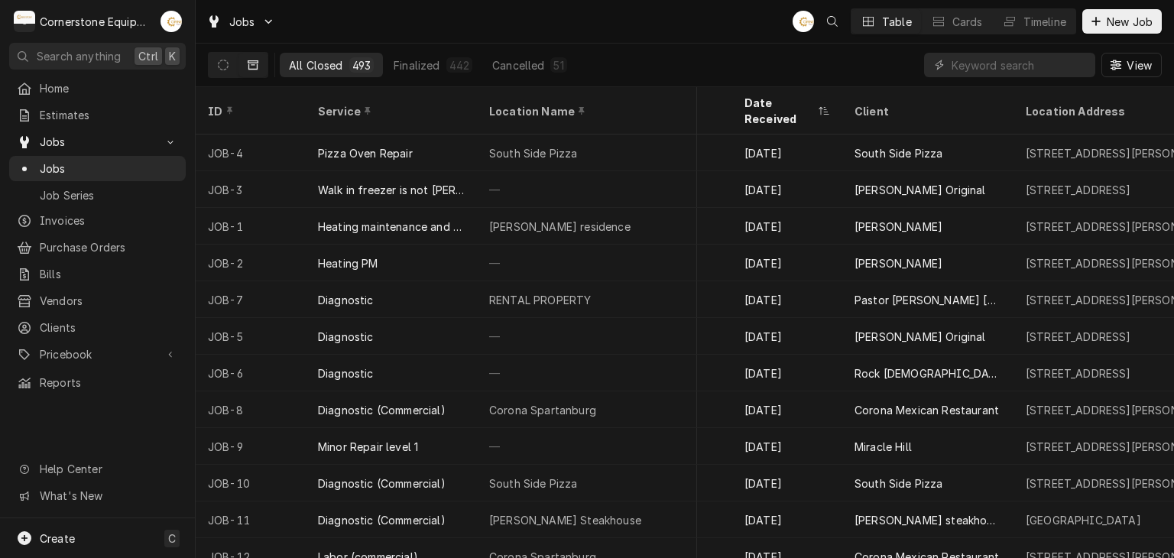
scroll to position [0, 746]
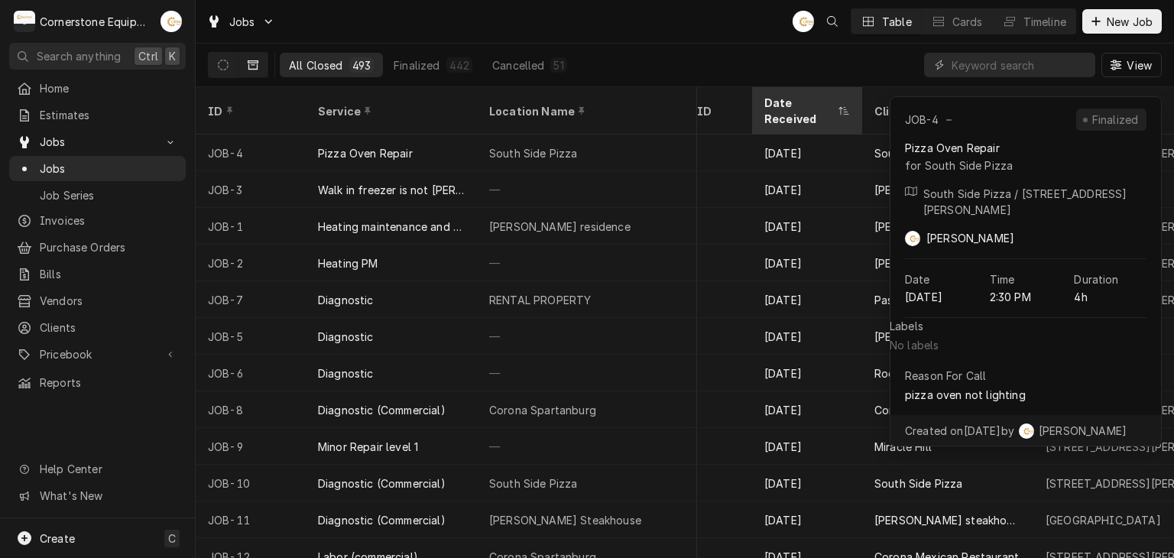
click at [796, 91] on div "Date Received" at bounding box center [807, 110] width 104 height 41
